Goal: Task Accomplishment & Management: Use online tool/utility

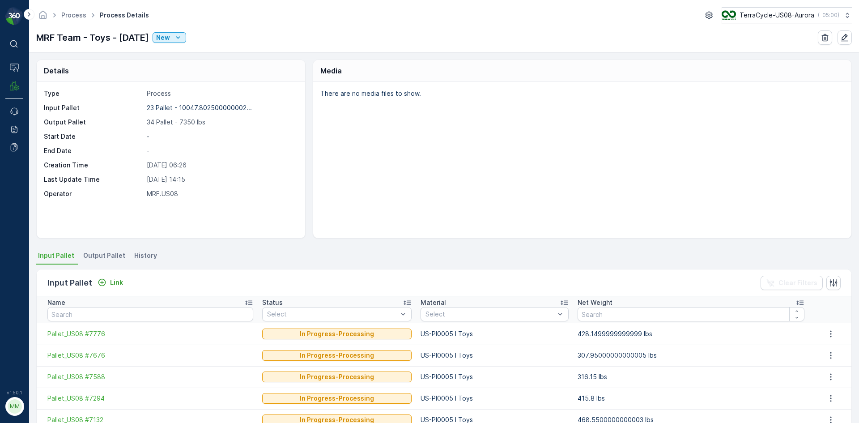
click at [99, 253] on span "Output Pallet" at bounding box center [104, 255] width 42 height 9
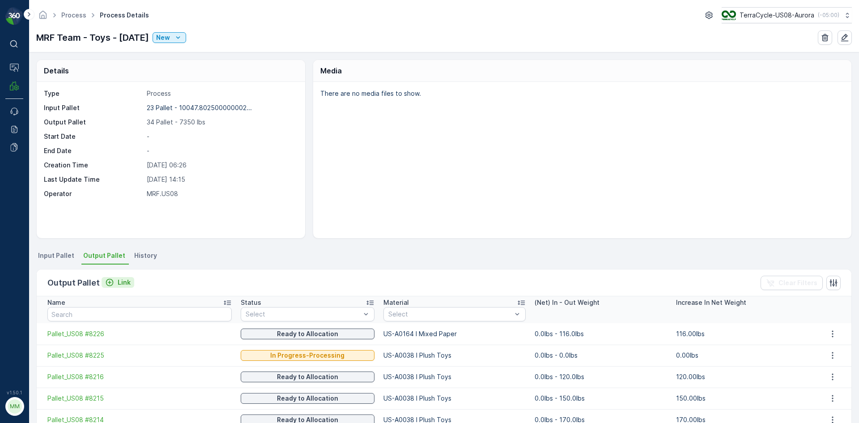
click at [119, 283] on p "Link" at bounding box center [124, 282] width 13 height 9
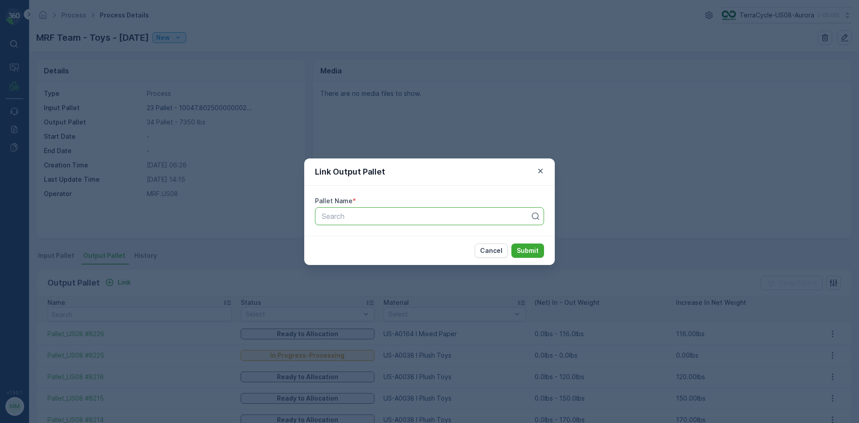
click at [388, 221] on div "Search" at bounding box center [429, 216] width 229 height 18
type input "8229"
click at [366, 236] on span "Pallet_US08 #8229" at bounding box center [352, 238] width 64 height 8
click at [533, 249] on p "Submit" at bounding box center [528, 250] width 22 height 9
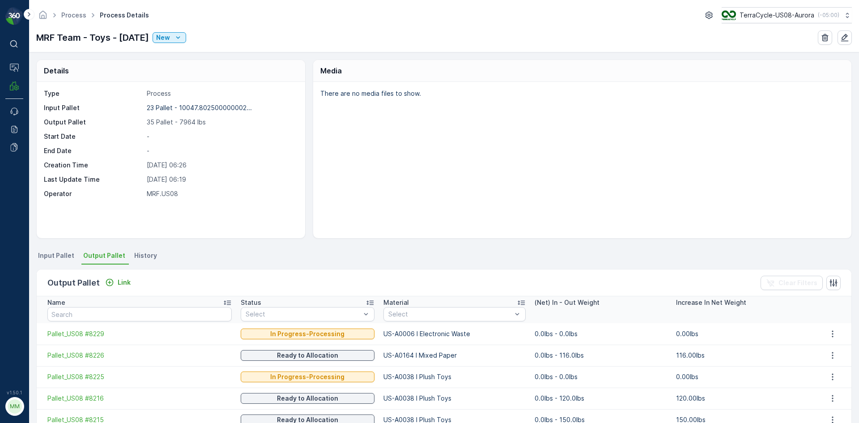
click at [123, 289] on div "Output Pallet Link Clear Filters" at bounding box center [444, 282] width 815 height 27
click at [123, 280] on p "Link" at bounding box center [124, 282] width 13 height 9
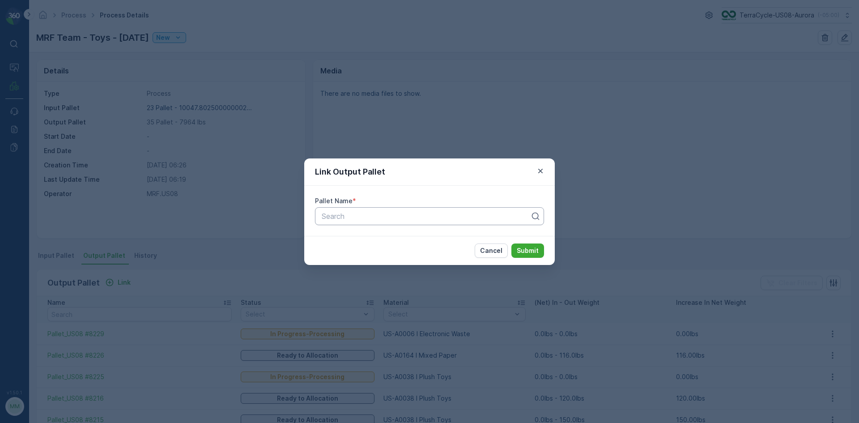
click at [396, 217] on div at bounding box center [426, 216] width 210 height 8
type input "8236"
click at [511, 243] on button "Submit" at bounding box center [527, 250] width 33 height 14
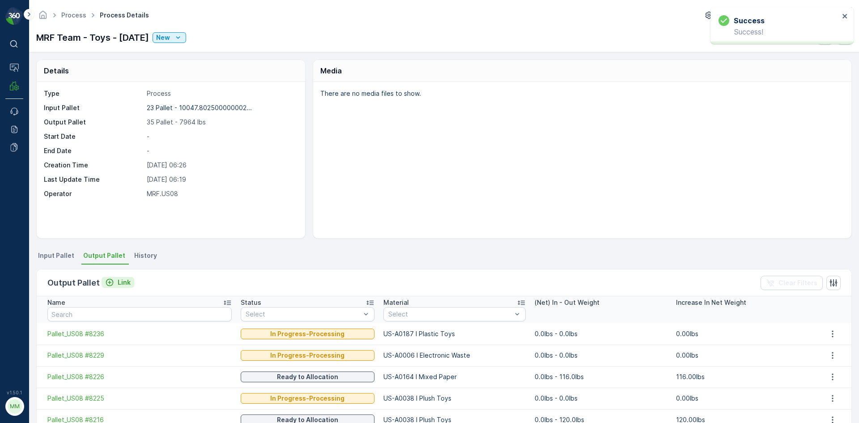
click at [119, 283] on p "Link" at bounding box center [124, 282] width 13 height 9
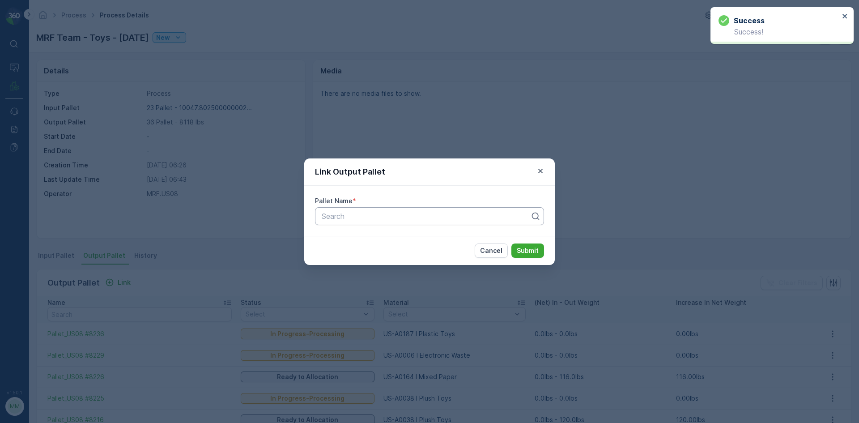
click at [460, 213] on div at bounding box center [426, 216] width 210 height 8
type input "8235"
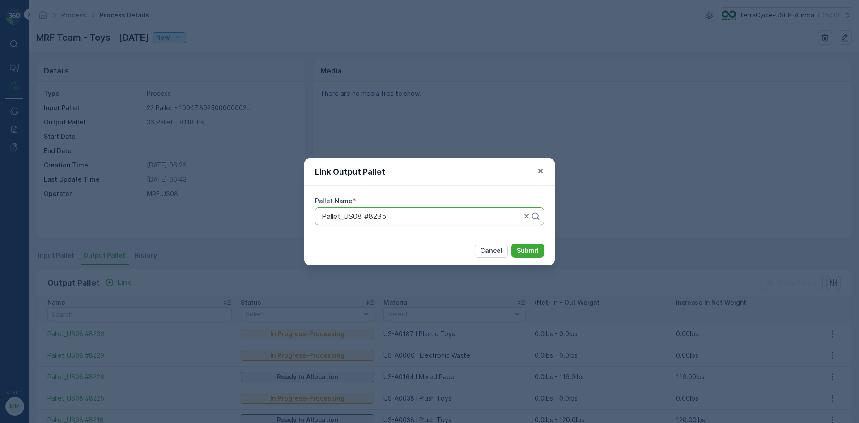
click at [511, 243] on button "Submit" at bounding box center [527, 250] width 33 height 14
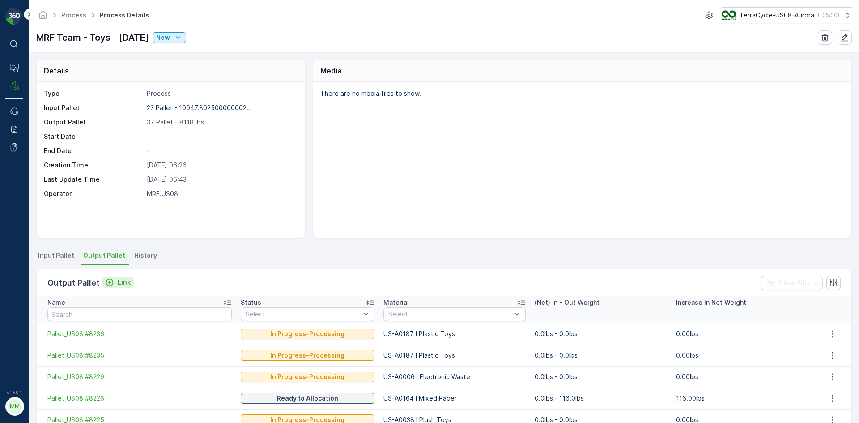
click at [122, 282] on p "Link" at bounding box center [124, 282] width 13 height 9
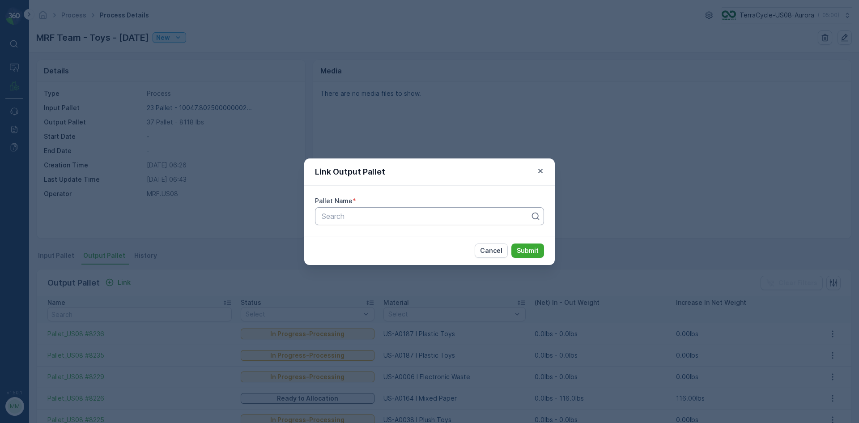
click at [417, 214] on div at bounding box center [426, 216] width 210 height 8
type input "8234"
click at [511, 243] on button "Submit" at bounding box center [527, 250] width 33 height 14
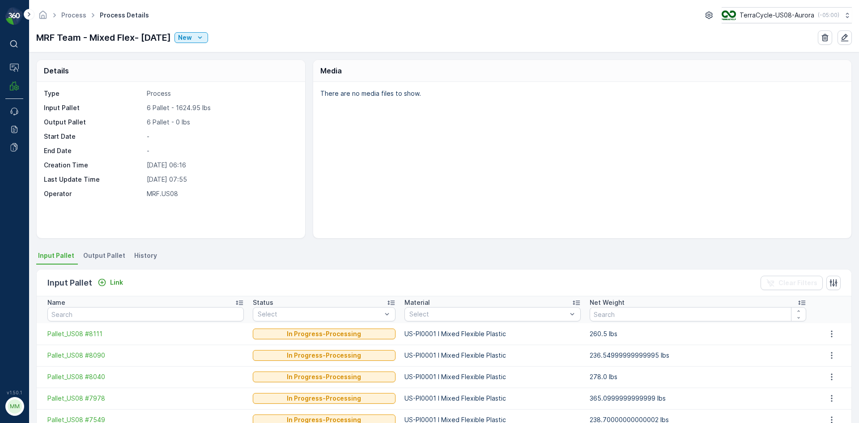
click at [103, 256] on span "Output Pallet" at bounding box center [104, 255] width 42 height 9
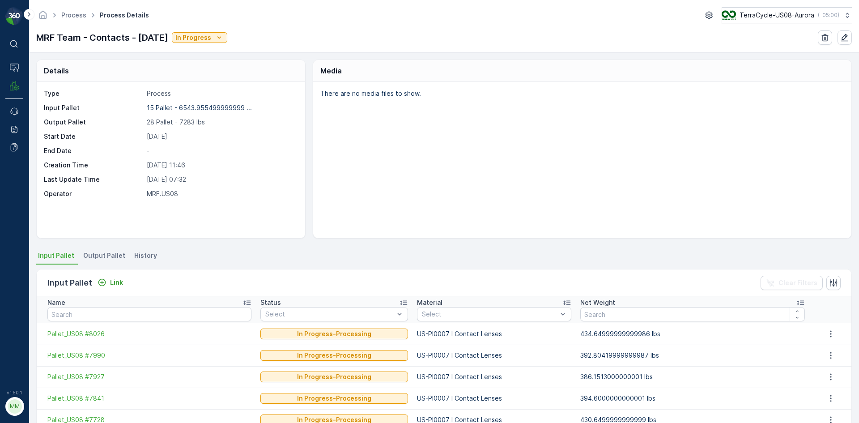
click at [107, 260] on li "Output Pallet" at bounding box center [104, 256] width 47 height 15
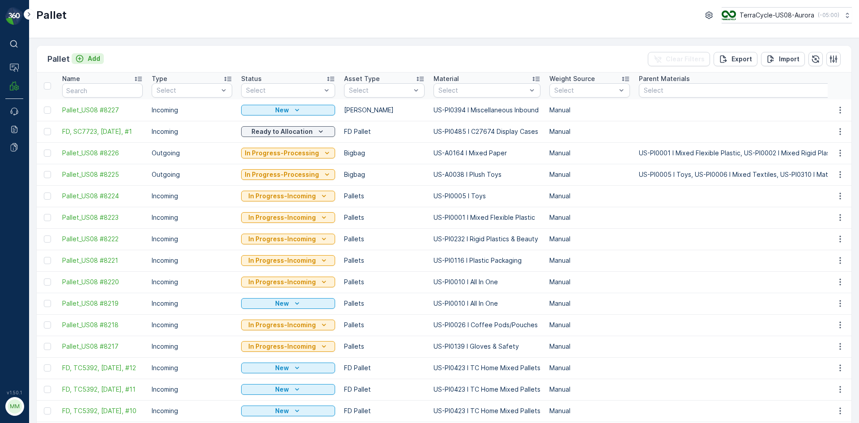
click at [94, 57] on p "Add" at bounding box center [94, 58] width 13 height 9
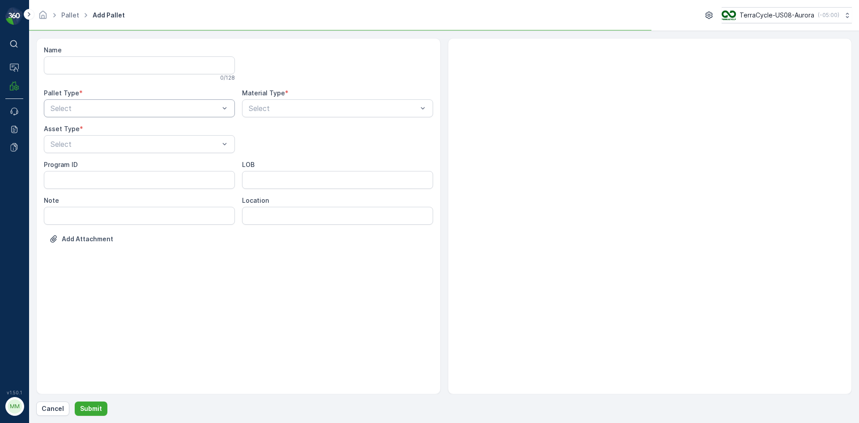
click at [130, 114] on div "Select" at bounding box center [139, 108] width 191 height 18
click at [123, 150] on div "Outgoing" at bounding box center [139, 145] width 191 height 15
click at [123, 150] on div "Select" at bounding box center [139, 144] width 191 height 18
click at [99, 211] on div "Bigbag" at bounding box center [139, 212] width 180 height 8
type input "0006"
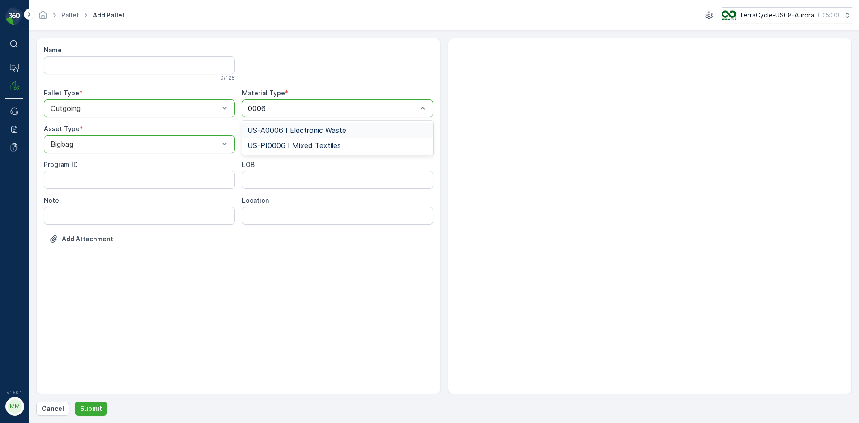
click at [322, 126] on div "US-A0006 I Electronic Waste" at bounding box center [337, 130] width 191 height 15
click at [101, 402] on button "Submit" at bounding box center [91, 408] width 33 height 14
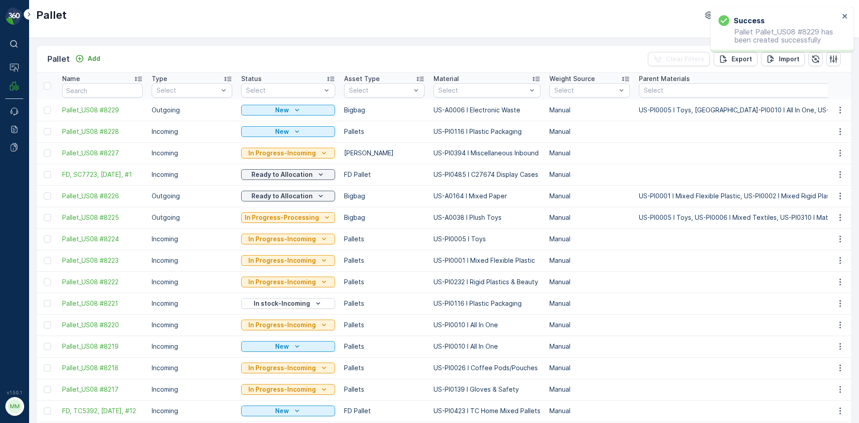
click at [838, 104] on td at bounding box center [840, 109] width 24 height 21
click at [838, 109] on icon "button" at bounding box center [840, 110] width 9 height 9
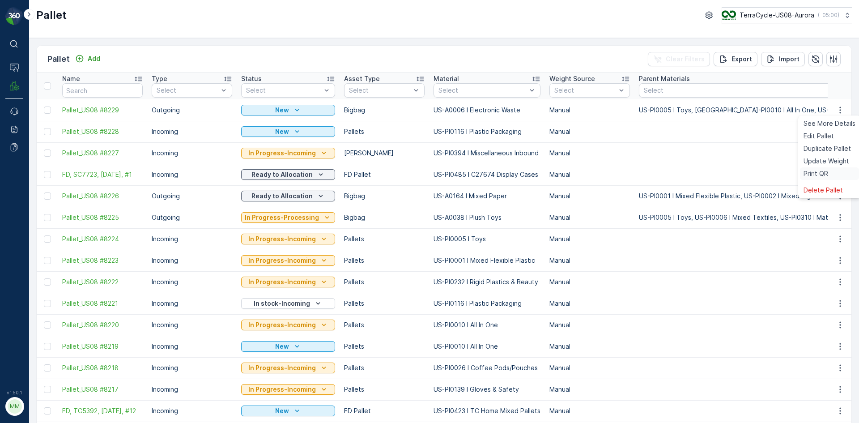
click at [813, 176] on span "Print QR" at bounding box center [816, 173] width 25 height 9
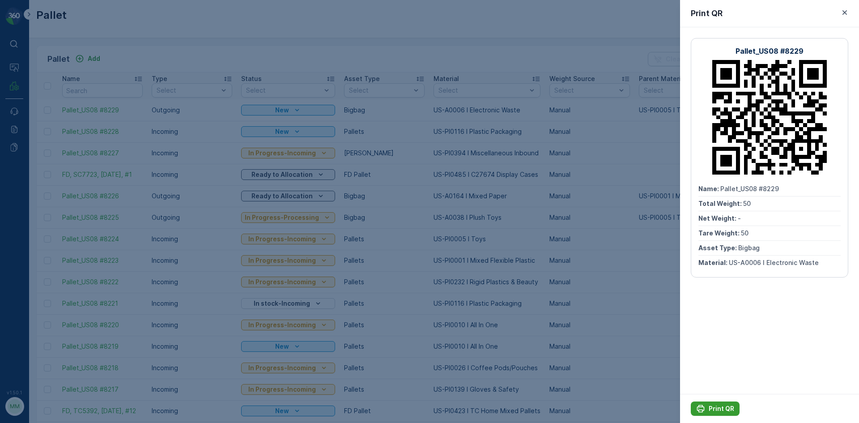
click at [712, 412] on p "Print QR" at bounding box center [722, 408] width 26 height 9
click at [599, 257] on div at bounding box center [429, 211] width 859 height 423
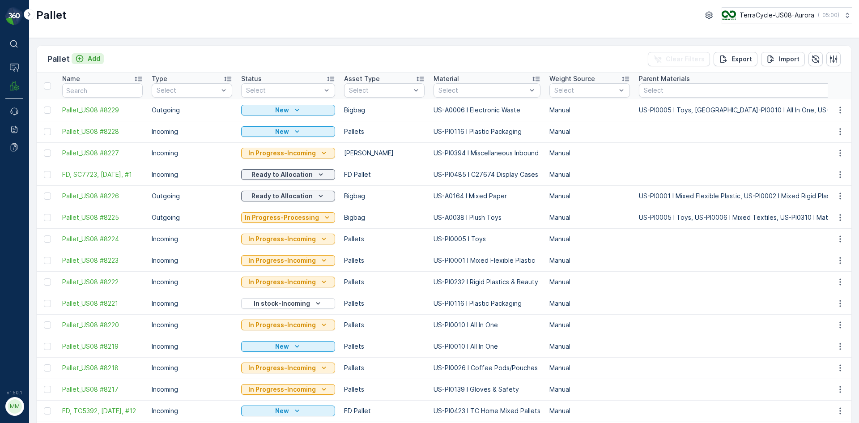
click at [92, 60] on p "Add" at bounding box center [94, 58] width 13 height 9
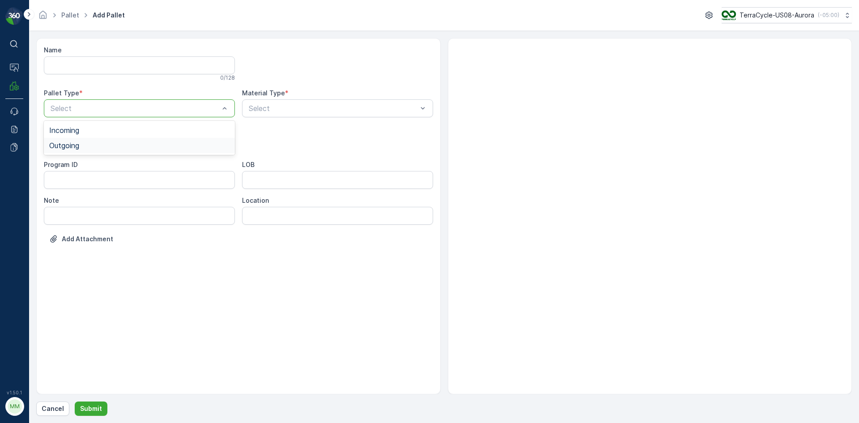
click at [106, 148] on div "Incoming Outgoing" at bounding box center [139, 138] width 191 height 34
click at [106, 148] on div "Outgoing" at bounding box center [139, 145] width 180 height 8
click at [94, 209] on div "Bigbag" at bounding box center [139, 212] width 180 height 8
type input "0038"
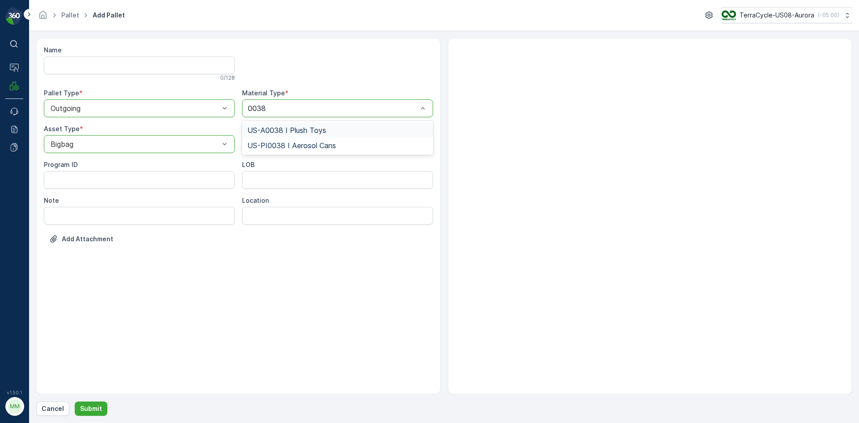
click at [302, 128] on span "US-A0038 I Plush Toys" at bounding box center [286, 130] width 79 height 8
click at [102, 404] on button "Submit" at bounding box center [91, 408] width 33 height 14
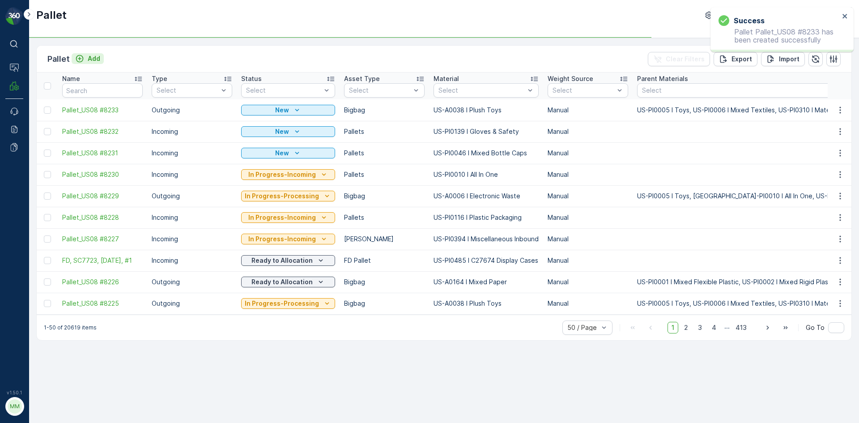
click at [94, 60] on p "Add" at bounding box center [94, 58] width 13 height 9
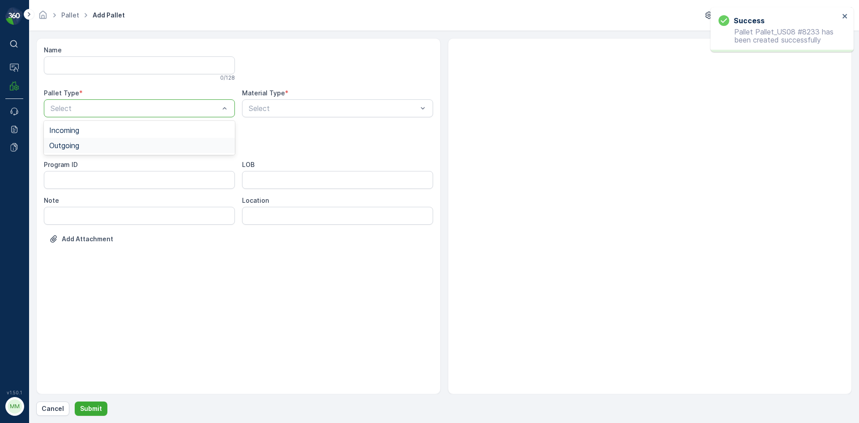
click at [88, 145] on div "Outgoing" at bounding box center [139, 145] width 180 height 8
click at [74, 211] on div "Bigbag" at bounding box center [139, 212] width 180 height 8
click at [274, 114] on div "Select" at bounding box center [337, 108] width 191 height 18
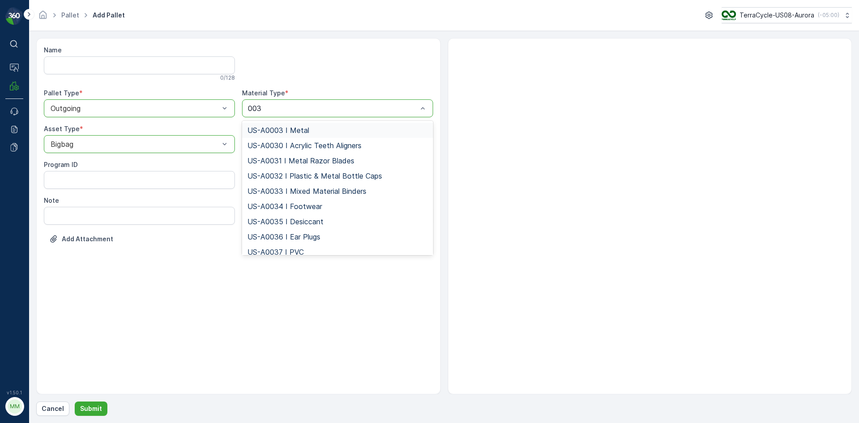
type input "0038"
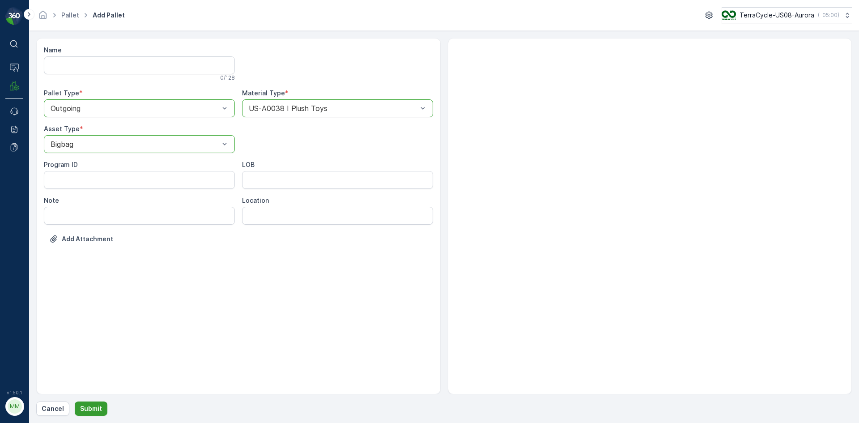
click at [99, 409] on p "Submit" at bounding box center [91, 408] width 22 height 9
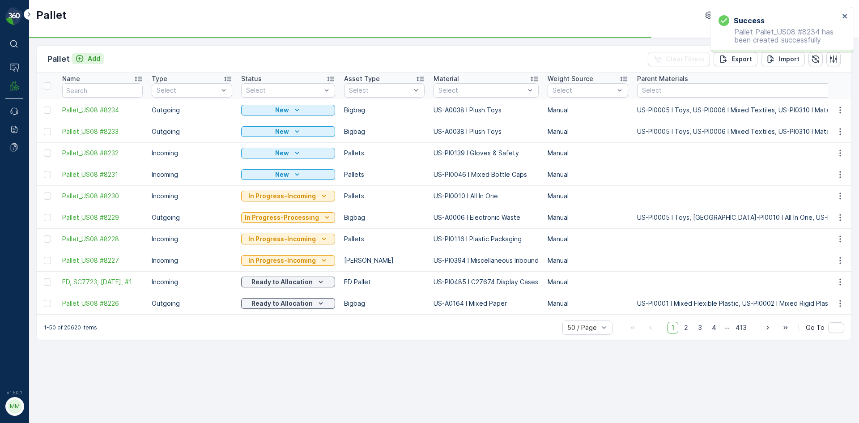
click at [82, 57] on icon "Add" at bounding box center [80, 59] width 8 height 8
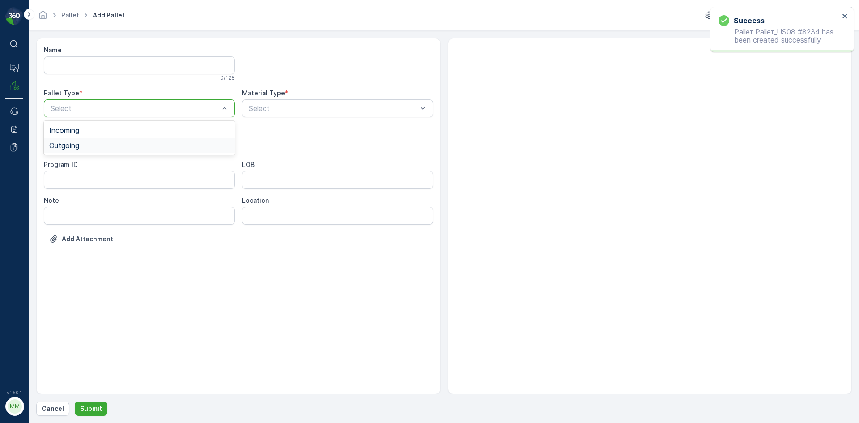
click at [84, 143] on div "Outgoing" at bounding box center [139, 145] width 180 height 8
click at [68, 210] on span "Bigbag" at bounding box center [60, 212] width 23 height 8
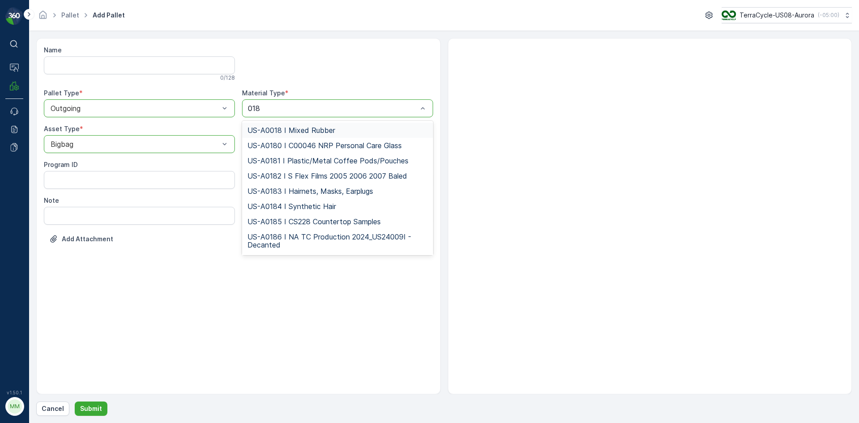
type input "0187"
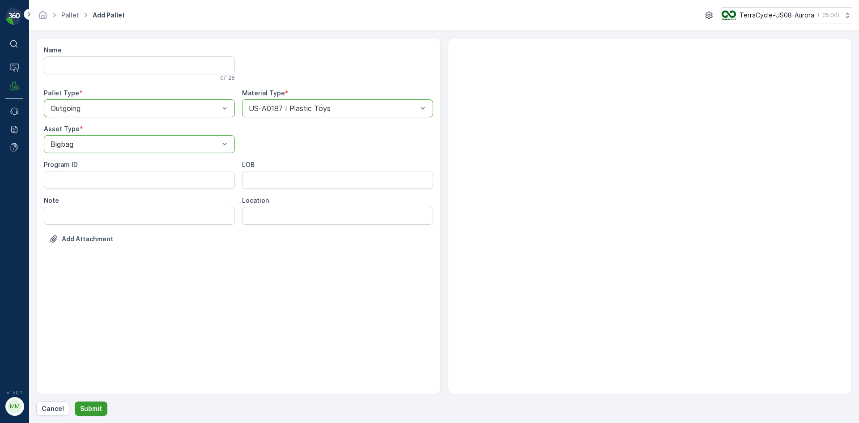
click at [88, 409] on p "Submit" at bounding box center [91, 408] width 22 height 9
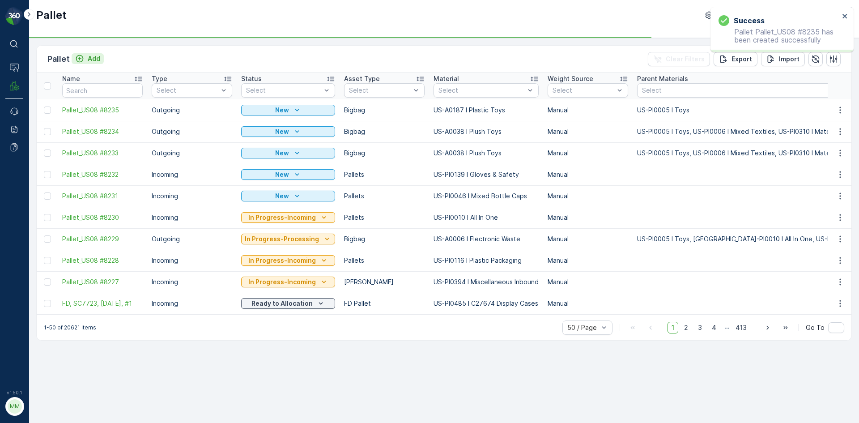
click at [89, 59] on p "Add" at bounding box center [94, 58] width 13 height 9
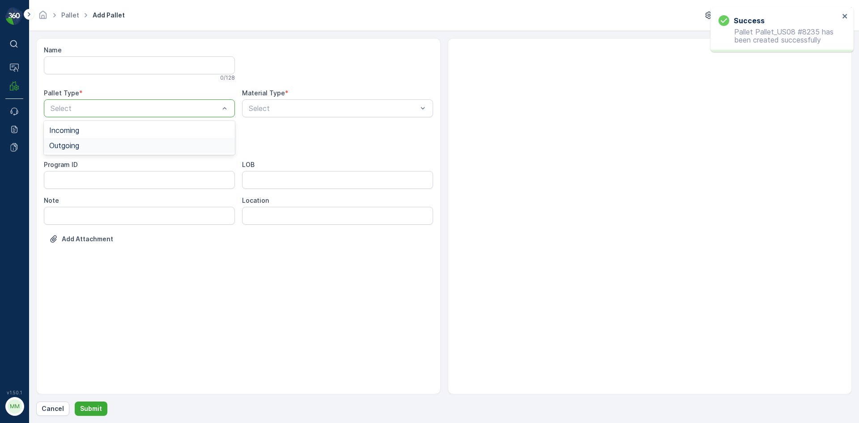
click at [76, 143] on span "Outgoing" at bounding box center [64, 145] width 30 height 8
drag, startPoint x: 68, startPoint y: 212, endPoint x: 160, endPoint y: 165, distance: 103.7
click at [68, 212] on span "Bigbag" at bounding box center [60, 212] width 23 height 8
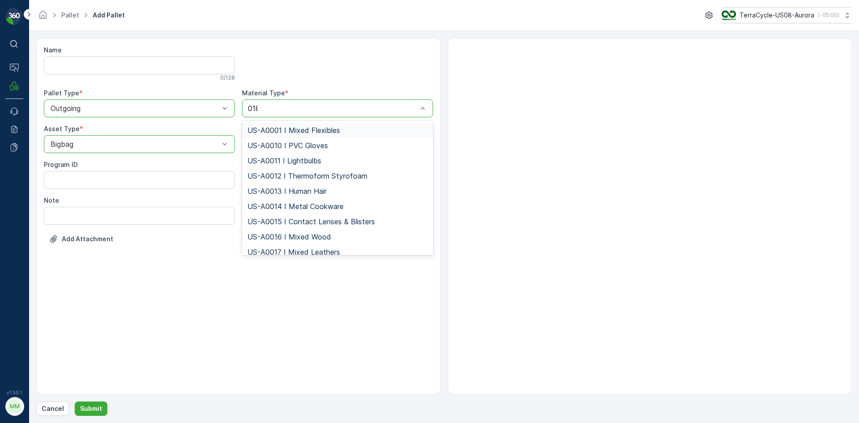
type input "0187"
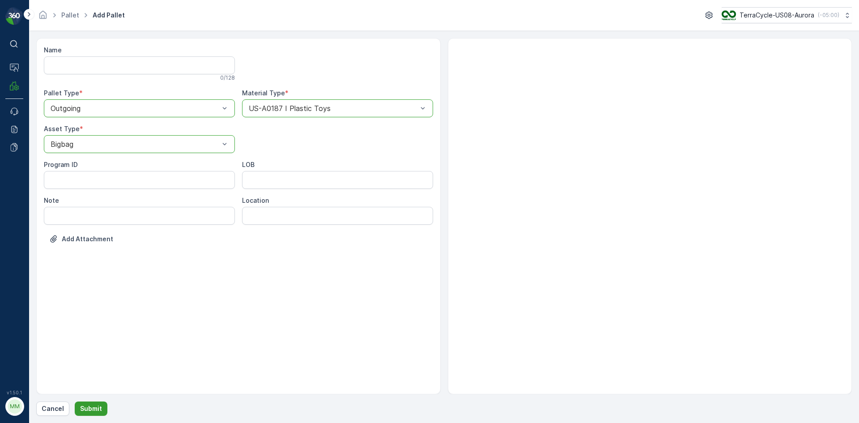
click at [100, 407] on button "Submit" at bounding box center [91, 408] width 33 height 14
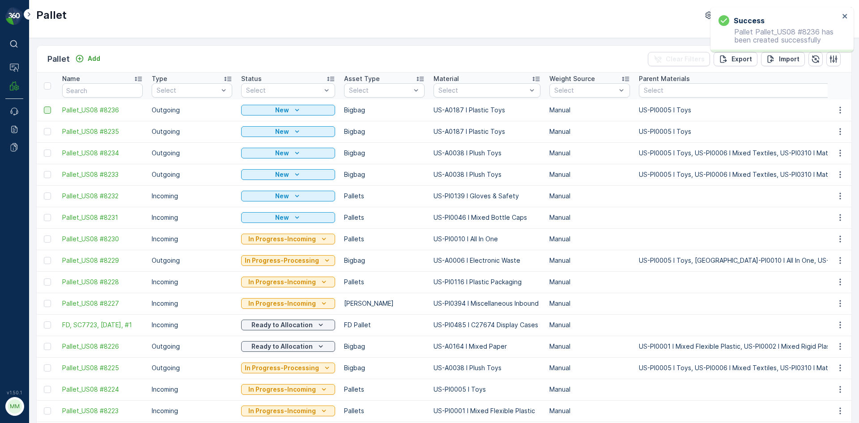
click at [47, 111] on div at bounding box center [47, 109] width 7 height 7
click at [44, 106] on input "checkbox" at bounding box center [44, 106] width 0 height 0
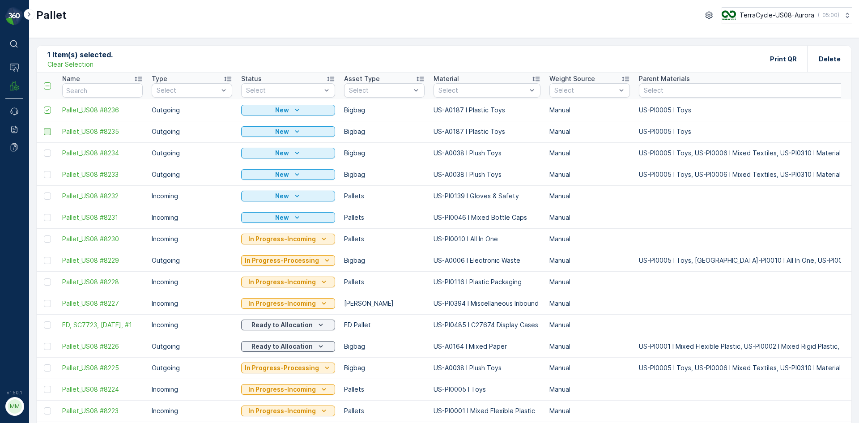
click at [47, 133] on div at bounding box center [47, 131] width 7 height 7
click at [44, 128] on input "checkbox" at bounding box center [44, 128] width 0 height 0
click at [47, 154] on div at bounding box center [47, 152] width 7 height 7
click at [44, 149] on input "checkbox" at bounding box center [44, 149] width 0 height 0
click at [47, 174] on div at bounding box center [47, 174] width 7 height 7
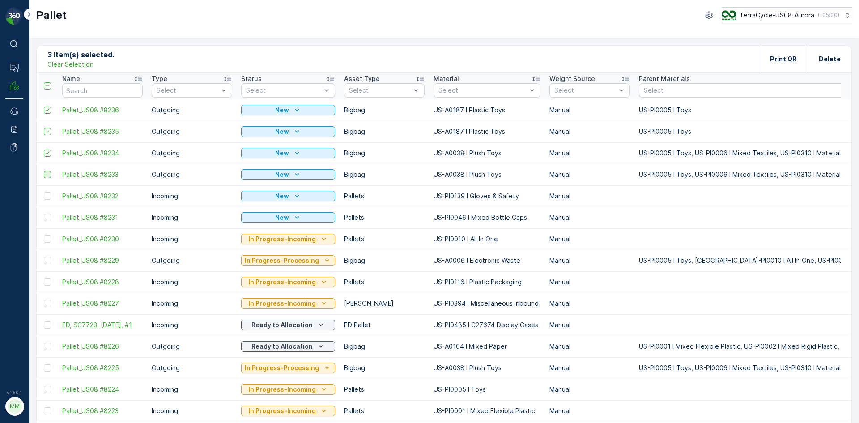
click at [44, 171] on input "checkbox" at bounding box center [44, 171] width 0 height 0
click at [789, 60] on p "Print QR" at bounding box center [783, 59] width 27 height 9
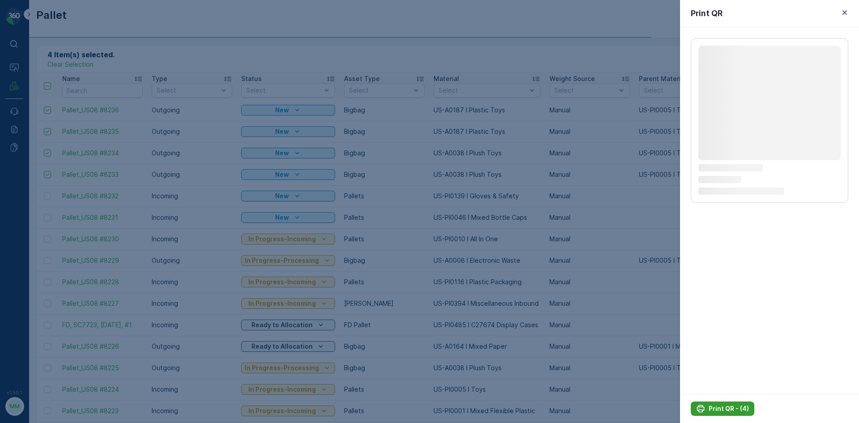
click at [726, 403] on button "Print QR - (4)" at bounding box center [723, 408] width 64 height 14
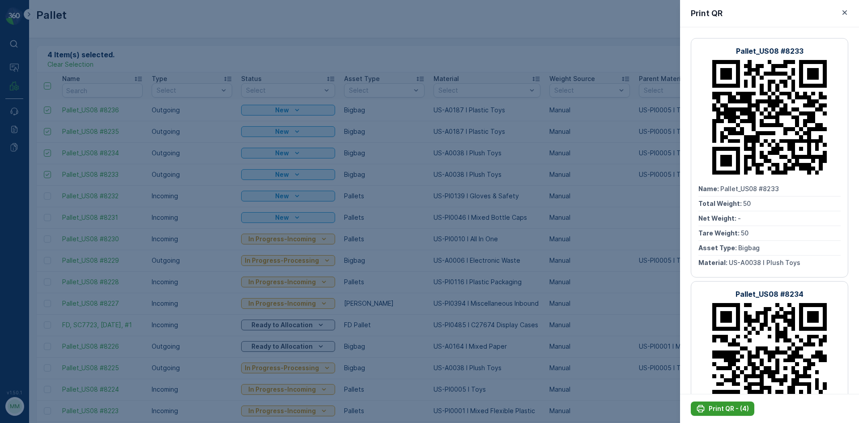
click at [730, 409] on p "Print QR - (4)" at bounding box center [729, 408] width 40 height 9
click at [539, 273] on div at bounding box center [429, 211] width 859 height 423
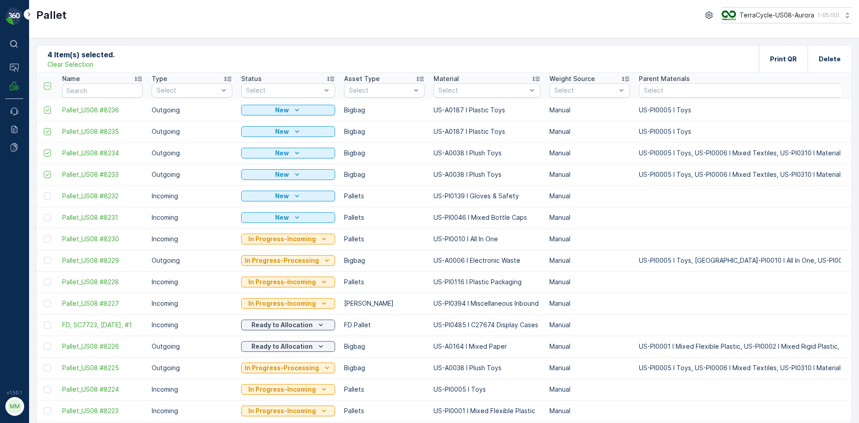
click at [77, 64] on p "Clear Selection" at bounding box center [70, 64] width 46 height 9
click at [90, 59] on p "Add" at bounding box center [94, 58] width 13 height 9
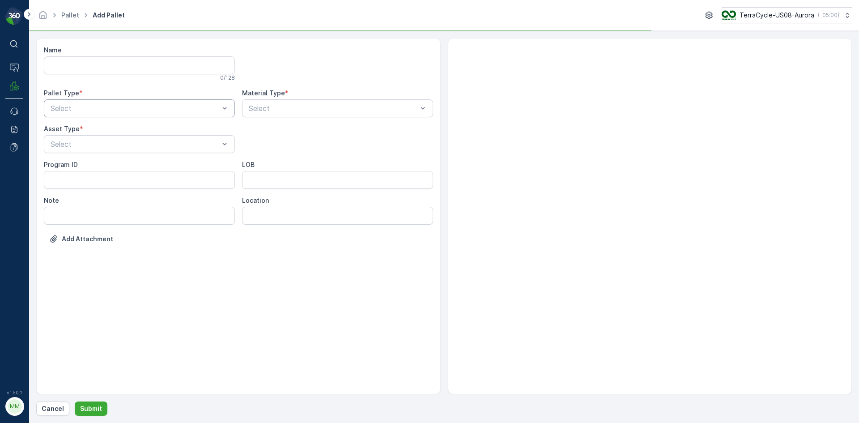
click at [95, 99] on div "Select" at bounding box center [139, 108] width 191 height 18
click at [85, 146] on div "Outgoing" at bounding box center [139, 145] width 180 height 8
click at [80, 214] on div "Bigbag" at bounding box center [139, 212] width 180 height 8
type input "0192"
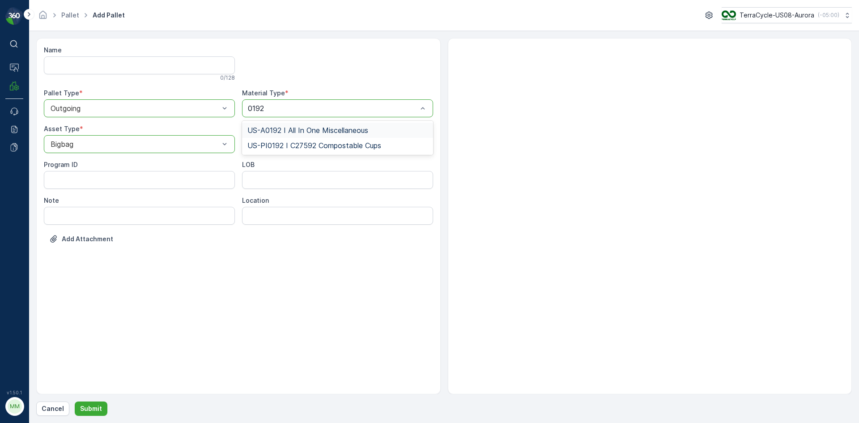
click at [320, 131] on span "US-A0192 I All In One Miscellaneous" at bounding box center [307, 130] width 121 height 8
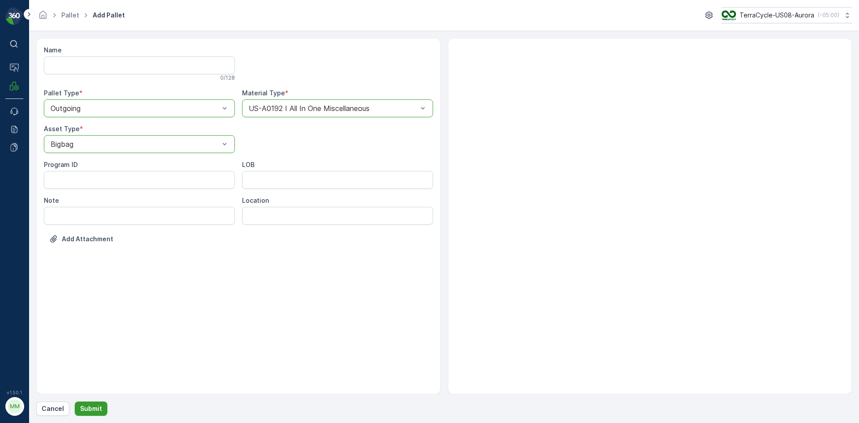
click at [96, 407] on p "Submit" at bounding box center [91, 408] width 22 height 9
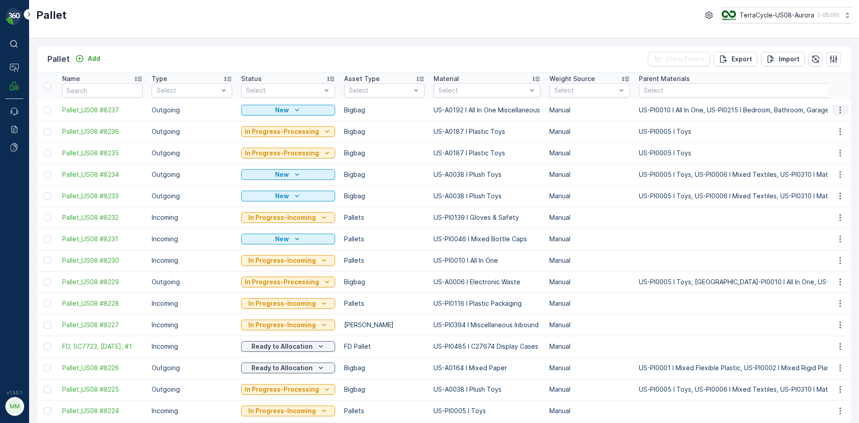
click at [845, 109] on button "button" at bounding box center [840, 110] width 16 height 11
click at [830, 172] on div "Print QR" at bounding box center [829, 173] width 59 height 13
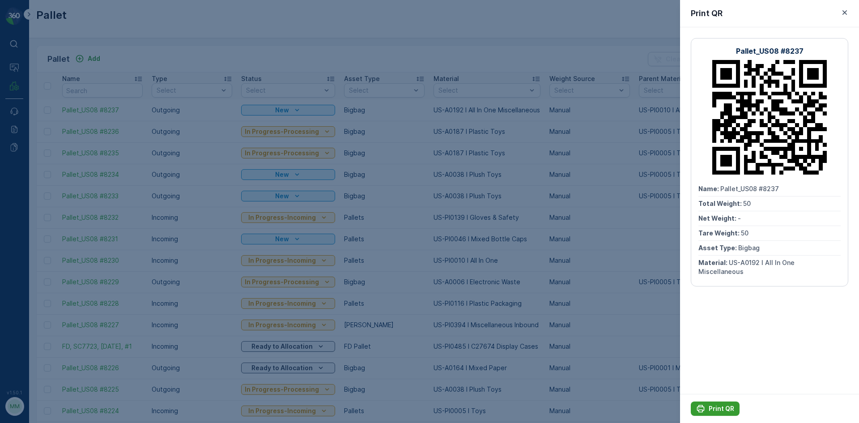
click at [715, 410] on p "Print QR" at bounding box center [722, 408] width 26 height 9
click at [306, 46] on div at bounding box center [429, 211] width 859 height 423
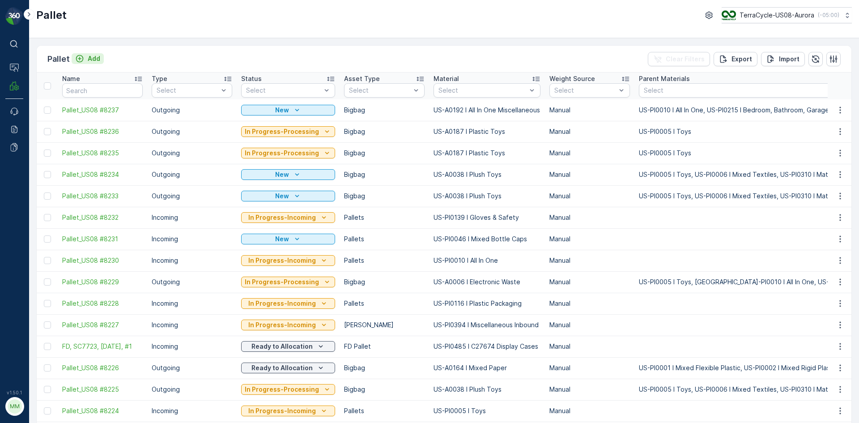
click at [95, 61] on p "Add" at bounding box center [94, 58] width 13 height 9
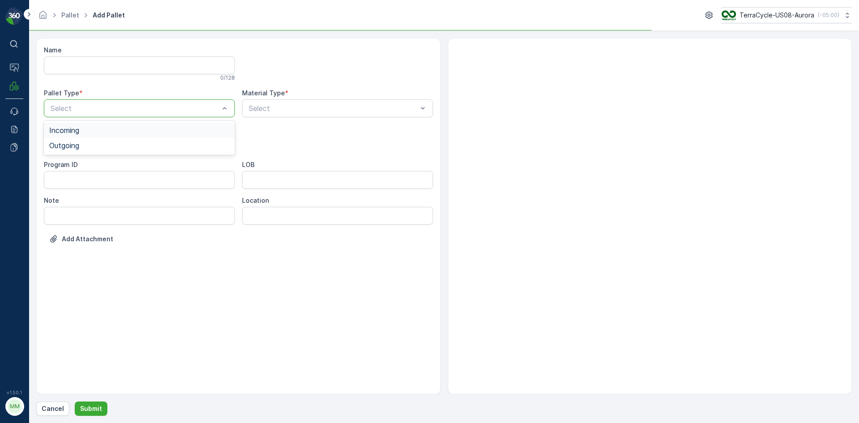
click at [123, 102] on div "Select" at bounding box center [139, 108] width 191 height 18
click at [111, 148] on div "Outgoing" at bounding box center [139, 145] width 180 height 8
click at [89, 210] on div "Bigbag" at bounding box center [139, 212] width 180 height 8
click at [279, 111] on div at bounding box center [333, 108] width 170 height 8
click at [281, 112] on div at bounding box center [333, 108] width 170 height 8
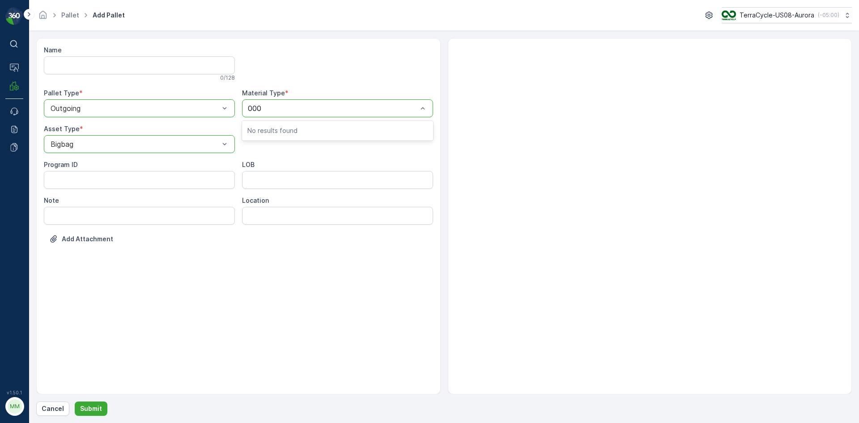
type input "0002"
click at [291, 127] on span "US-A0002 I Rigid Plastic" at bounding box center [288, 130] width 83 height 8
click at [102, 404] on button "Submit" at bounding box center [91, 408] width 33 height 14
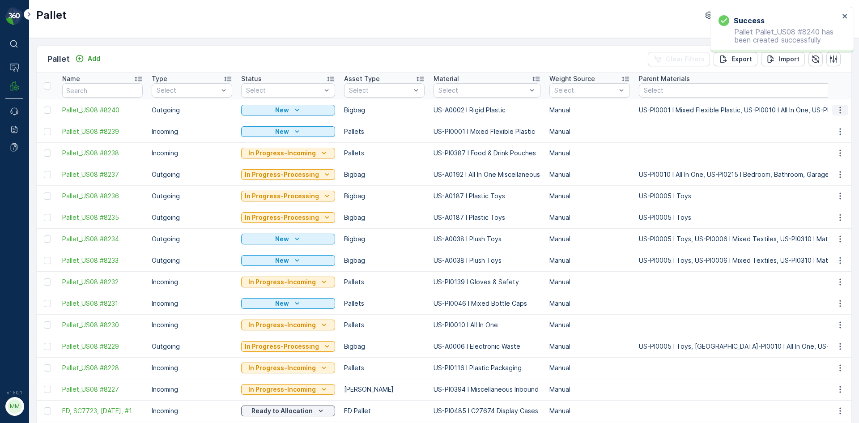
click at [836, 110] on icon "button" at bounding box center [840, 110] width 9 height 9
click at [819, 170] on span "Print QR" at bounding box center [816, 173] width 25 height 9
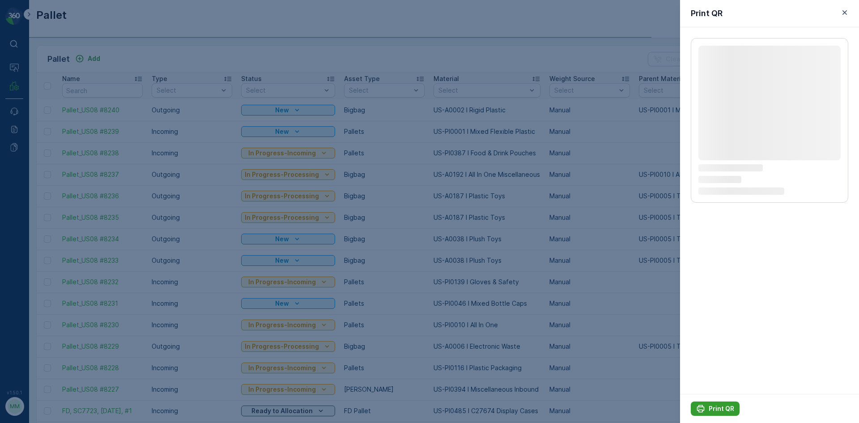
click at [716, 415] on div "Print QR" at bounding box center [769, 408] width 179 height 29
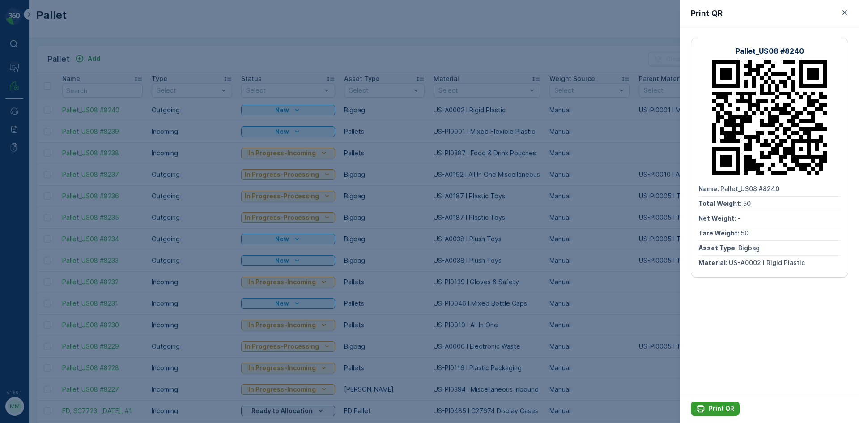
click at [715, 409] on p "Print QR" at bounding box center [722, 408] width 26 height 9
click at [591, 156] on div at bounding box center [429, 211] width 859 height 423
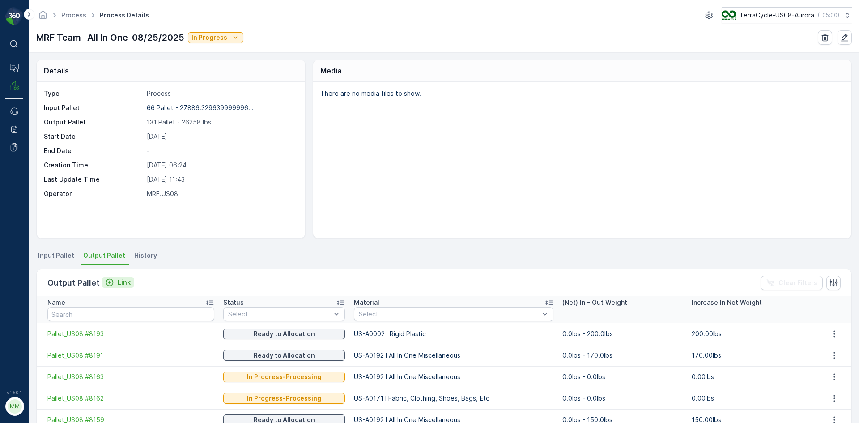
click at [115, 280] on div "Link" at bounding box center [118, 282] width 26 height 9
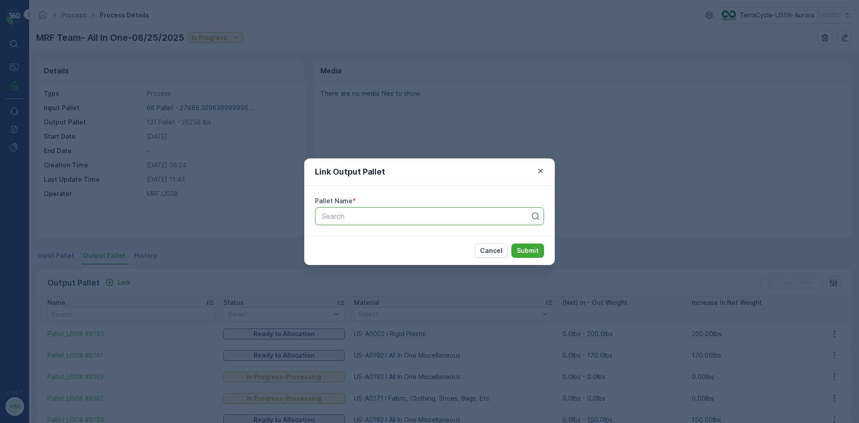
click at [344, 217] on div at bounding box center [426, 216] width 210 height 8
type input "8237"
click at [511, 243] on button "Submit" at bounding box center [527, 250] width 33 height 14
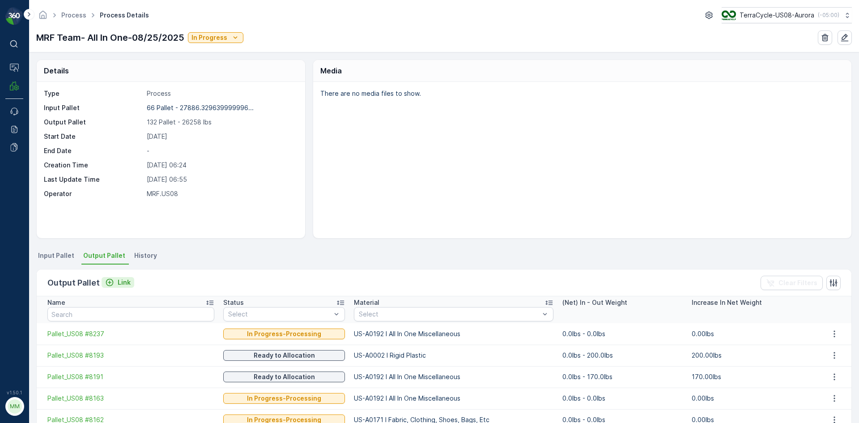
click at [128, 283] on p "Link" at bounding box center [124, 282] width 13 height 9
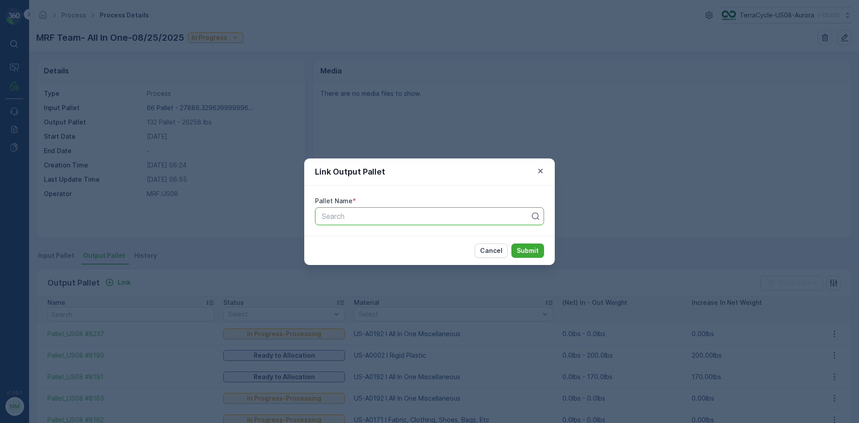
click at [400, 219] on div at bounding box center [426, 216] width 210 height 8
type input "8240"
click at [511, 243] on button "Submit" at bounding box center [527, 250] width 33 height 14
